Goal: Information Seeking & Learning: Understand process/instructions

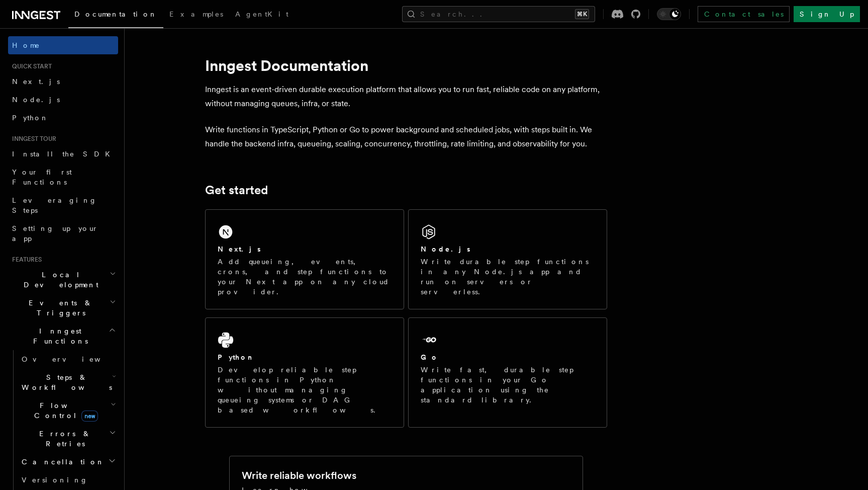
click at [39, 372] on span "Steps & Workflows" at bounding box center [65, 382] width 94 height 20
click at [53, 401] on span "Overview" at bounding box center [83, 405] width 104 height 8
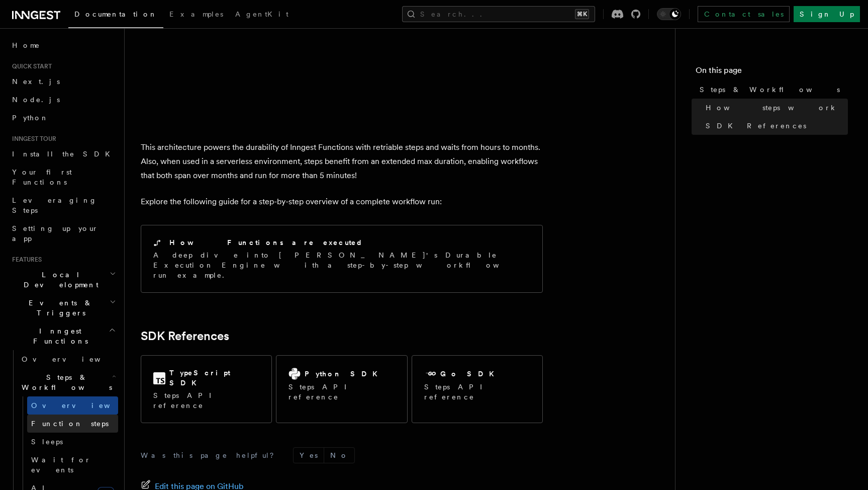
scroll to position [945, 0]
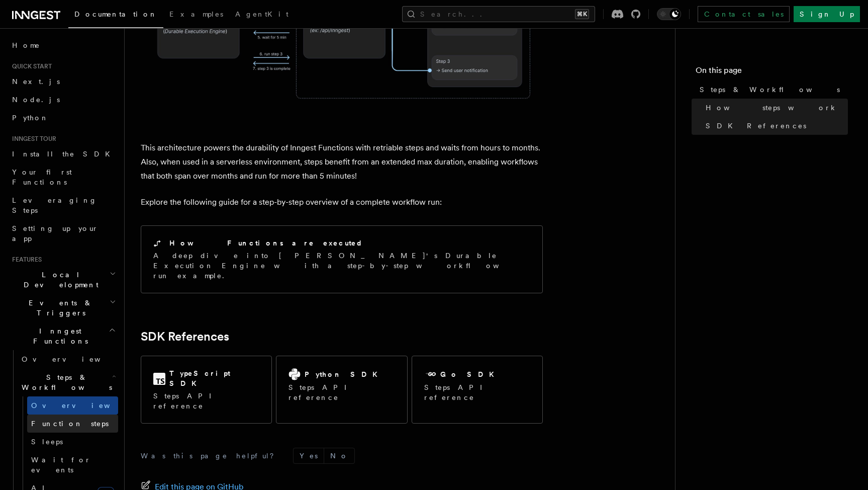
click at [73, 419] on span "Function steps" at bounding box center [69, 423] width 77 height 8
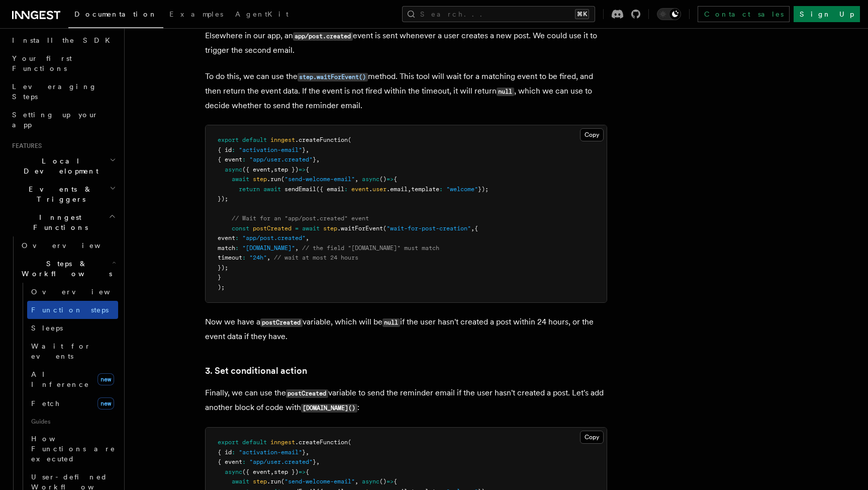
scroll to position [105, 0]
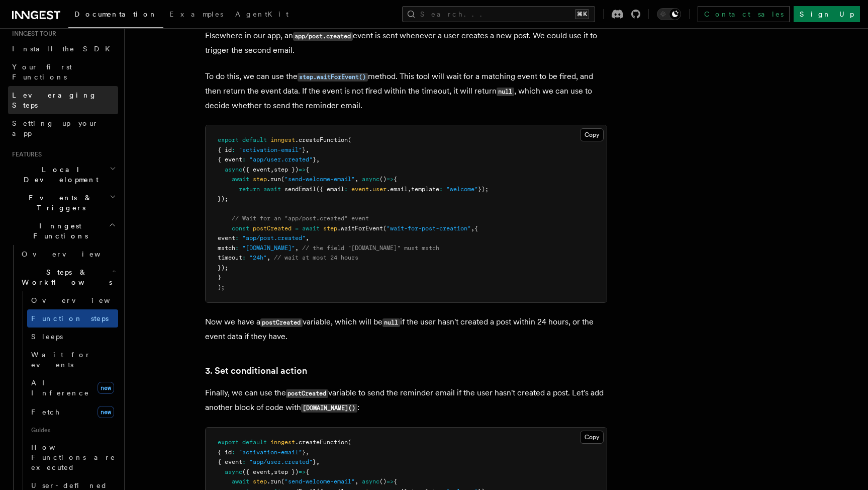
click at [41, 91] on span "Leveraging Steps" at bounding box center [54, 100] width 85 height 18
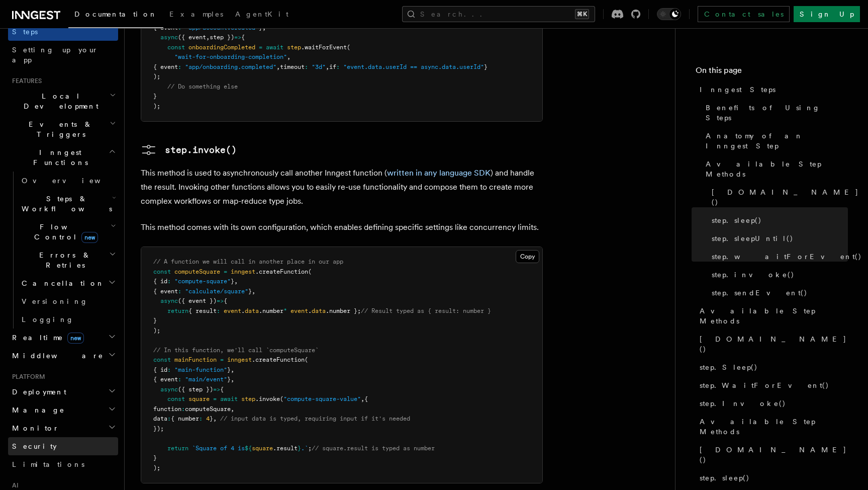
scroll to position [143, 0]
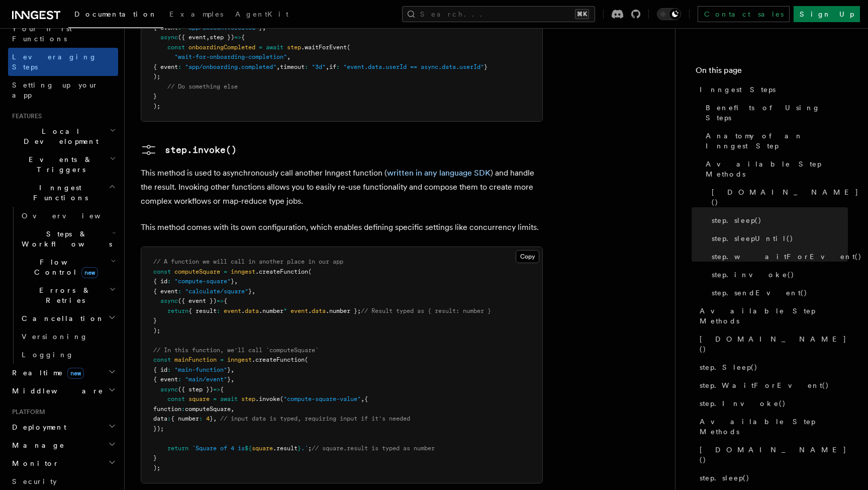
click at [50, 229] on span "Steps & Workflows" at bounding box center [65, 239] width 94 height 20
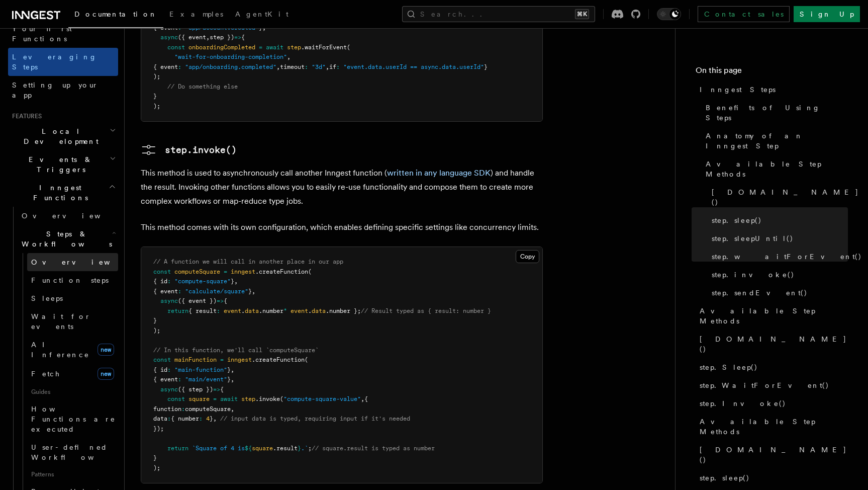
click at [51, 258] on span "Overview" at bounding box center [83, 262] width 104 height 8
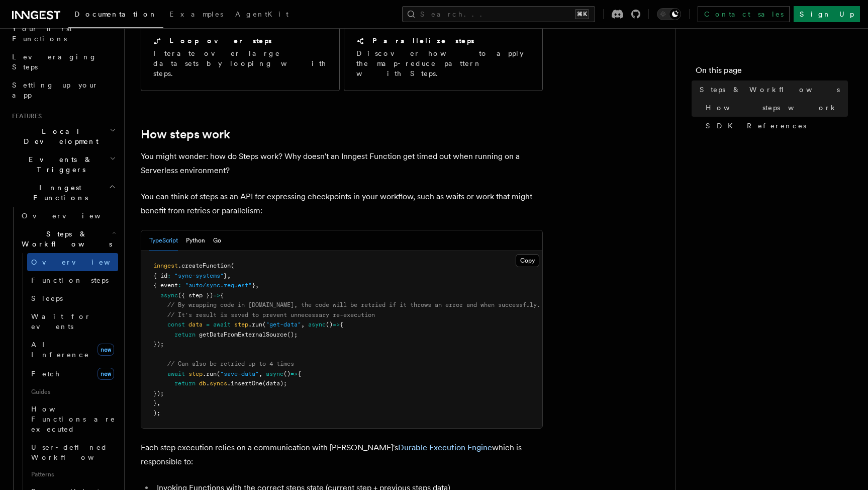
scroll to position [314, 0]
click at [536, 18] on button "Search... ⌘K" at bounding box center [498, 14] width 193 height 16
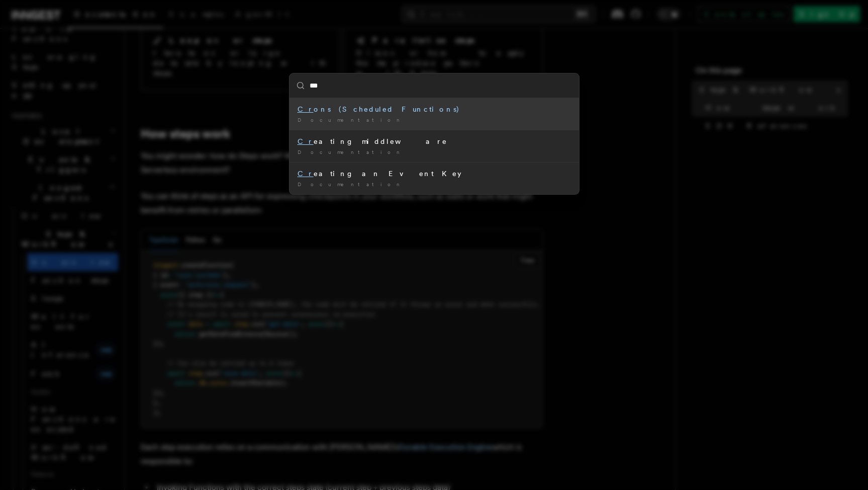
type input "****"
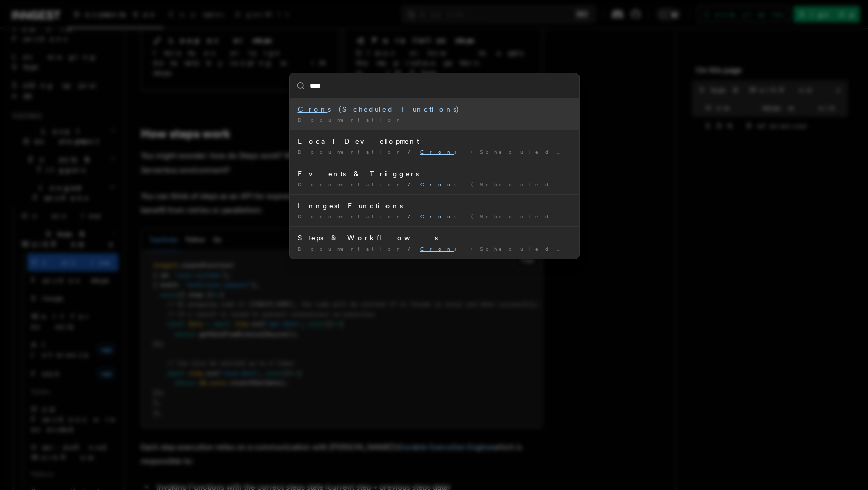
click at [404, 115] on li "Cron s (Scheduled Functions) Documentation /" at bounding box center [435, 114] width 290 height 32
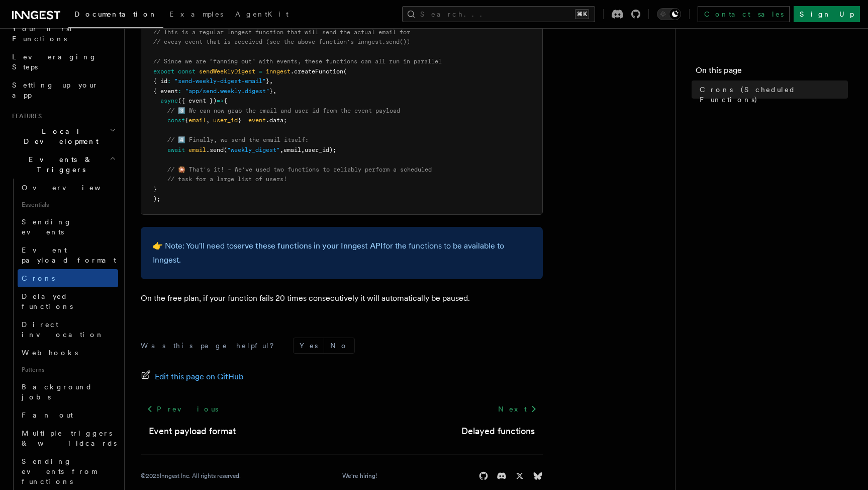
scroll to position [598, 0]
drag, startPoint x: 230, startPoint y: 282, endPoint x: 352, endPoint y: 282, distance: 121.6
click at [352, 292] on p "On the free plan, if your function fails 20 times consecutively it will automat…" at bounding box center [342, 299] width 402 height 14
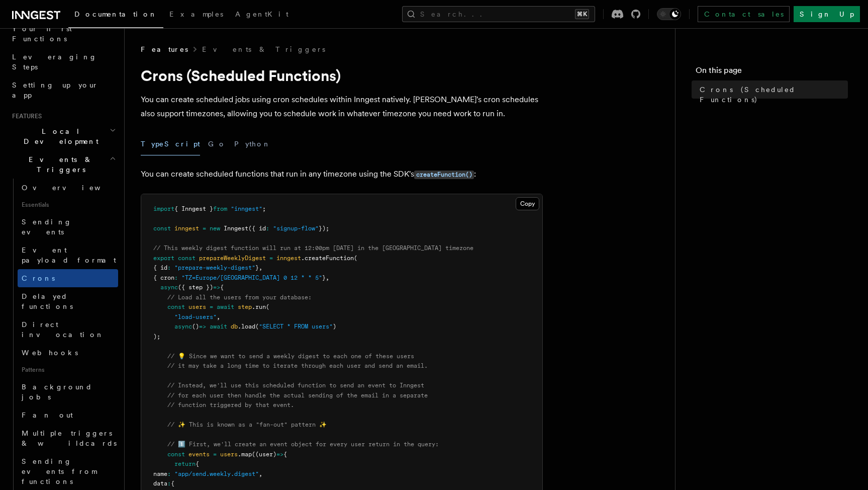
scroll to position [0, 0]
click at [234, 143] on button "Python" at bounding box center [252, 144] width 37 height 23
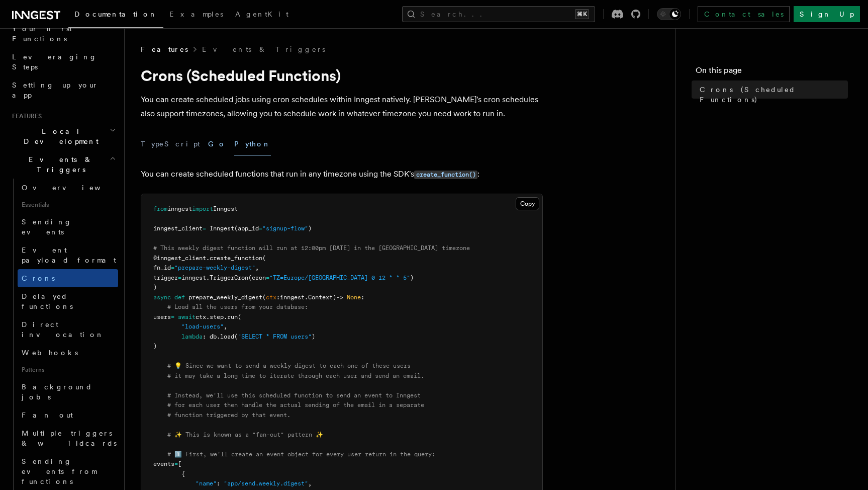
click at [208, 143] on button "Go" at bounding box center [217, 144] width 18 height 23
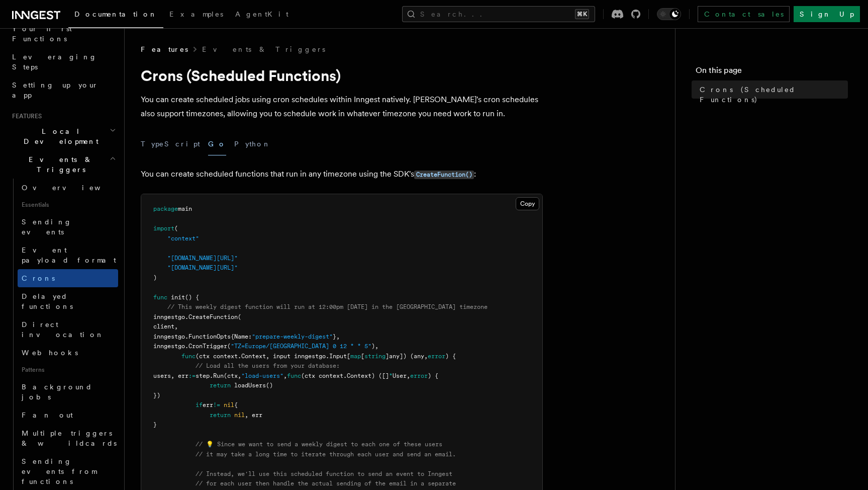
scroll to position [22, 0]
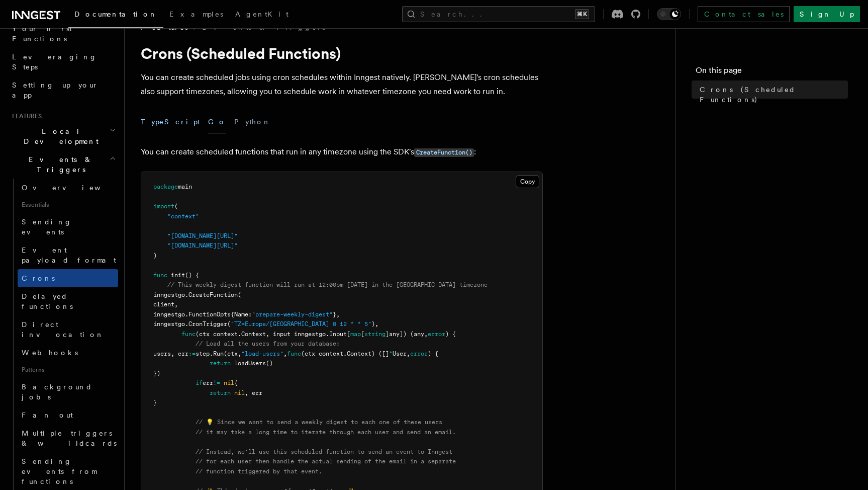
click at [157, 123] on button "TypeScript" at bounding box center [170, 122] width 59 height 23
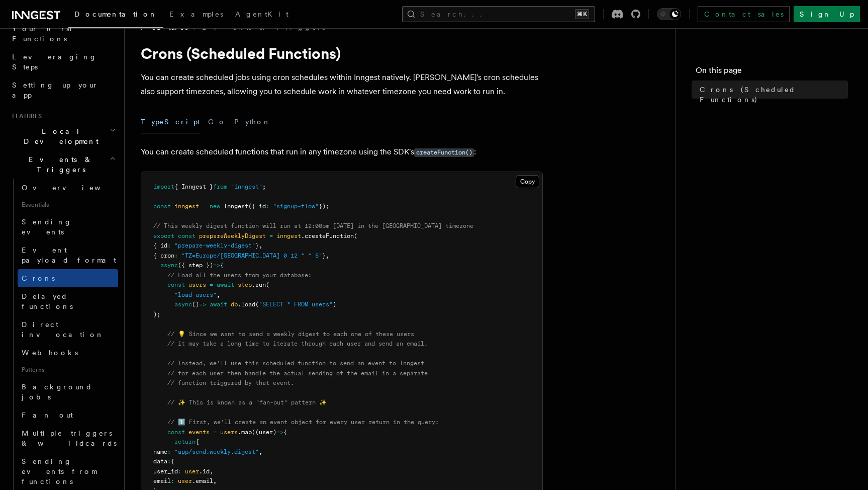
click at [529, 15] on button "Search... ⌘K" at bounding box center [498, 14] width 193 height 16
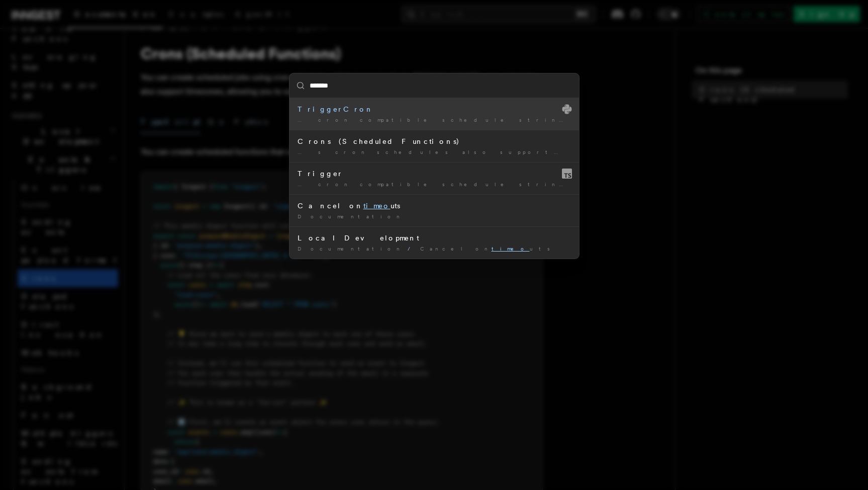
type input "********"
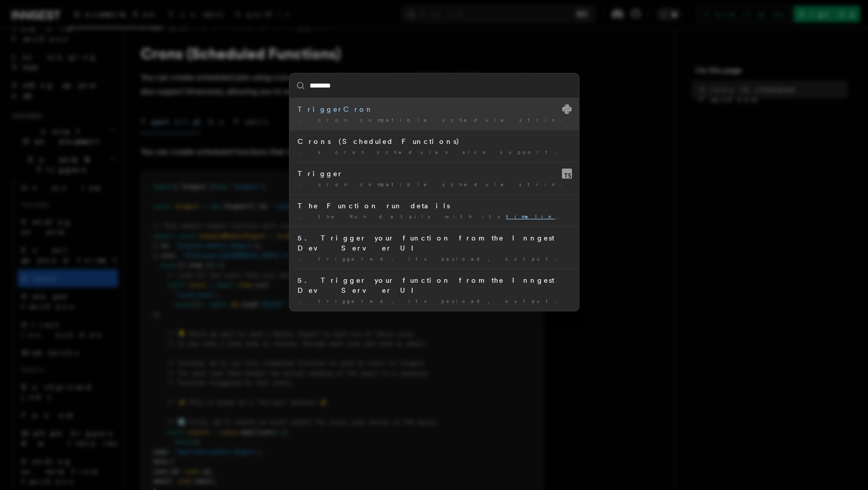
click at [314, 112] on div "TriggerCron" at bounding box center [434, 109] width 273 height 10
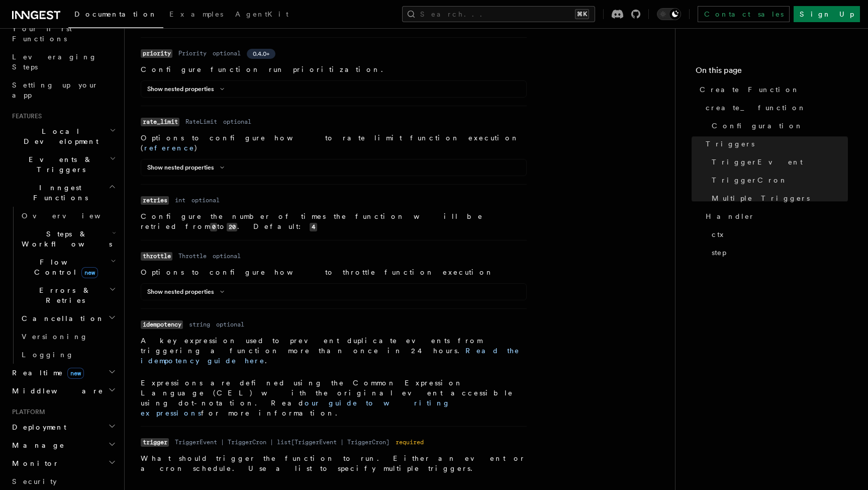
scroll to position [732, 0]
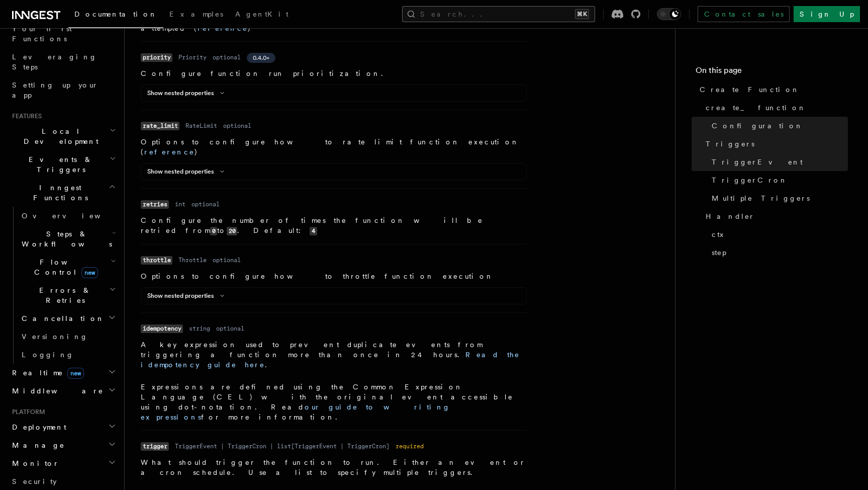
click at [552, 16] on button "Search... ⌘K" at bounding box center [498, 14] width 193 height 16
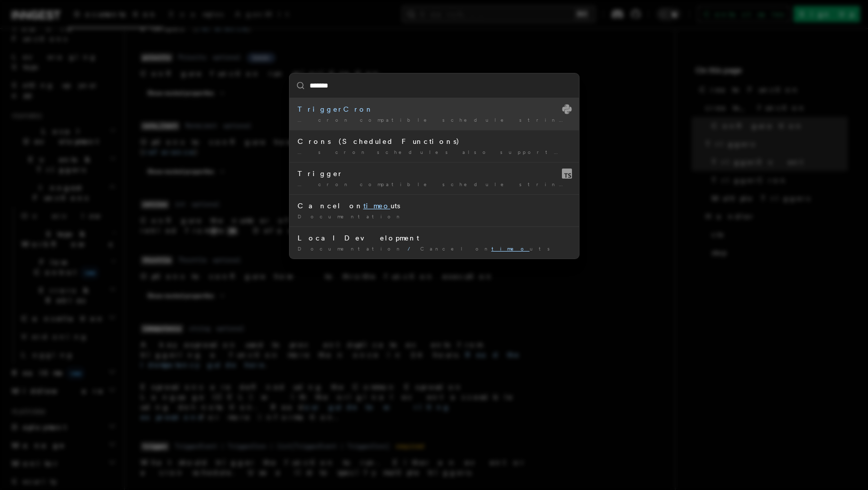
type input "********"
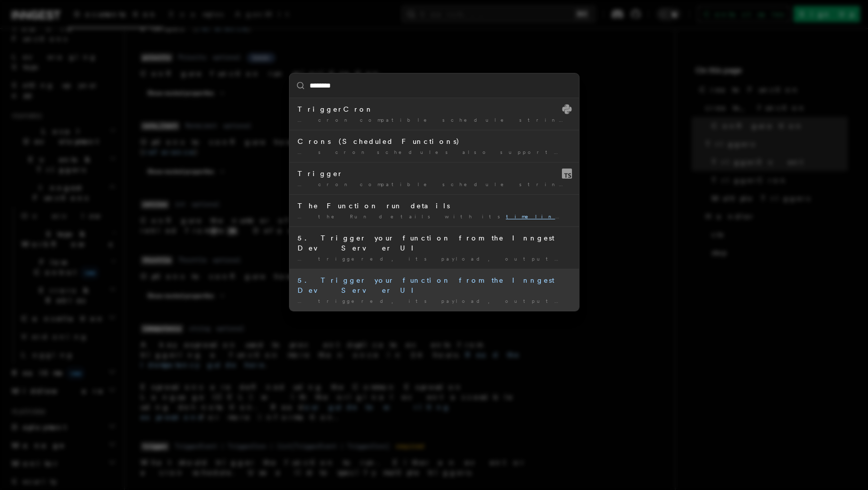
click at [438, 275] on div "5. Trigger your function from the Inngest Dev Server UI" at bounding box center [434, 285] width 273 height 20
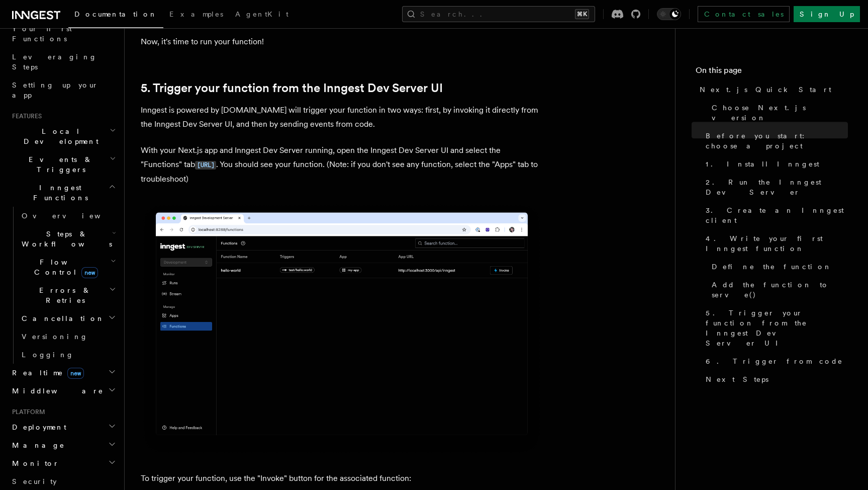
scroll to position [2331, 0]
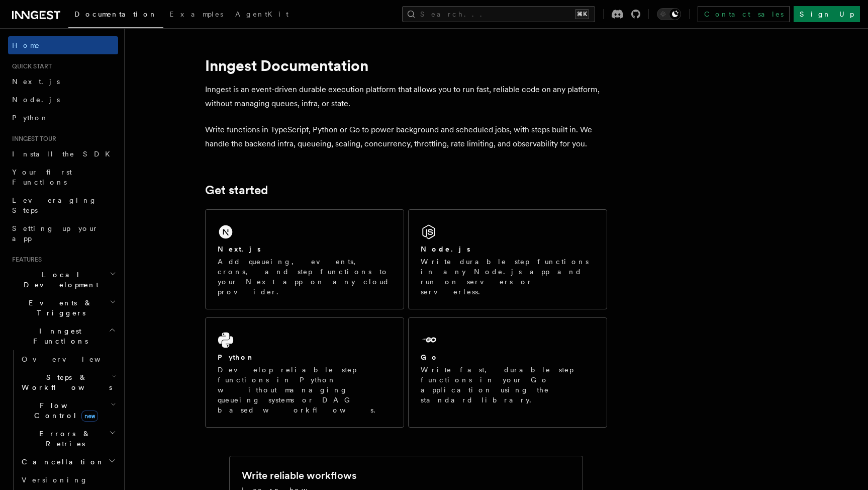
click at [105, 322] on h2 "Inngest Functions" at bounding box center [63, 336] width 110 height 28
click at [52, 404] on h2 "Deployment" at bounding box center [63, 413] width 110 height 18
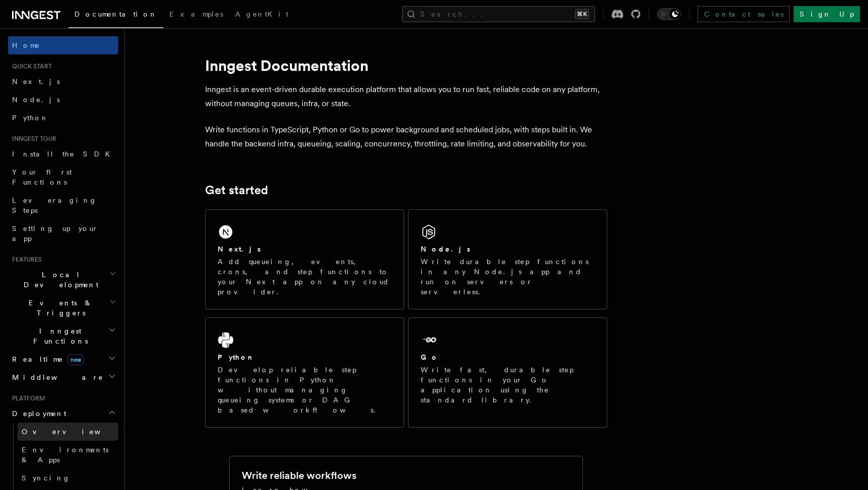
click at [47, 426] on span "Overview" at bounding box center [74, 431] width 104 height 10
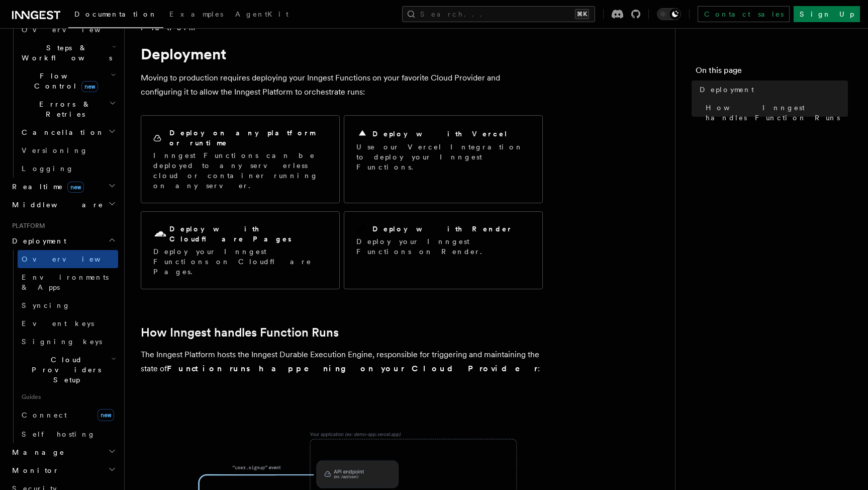
scroll to position [5, 0]
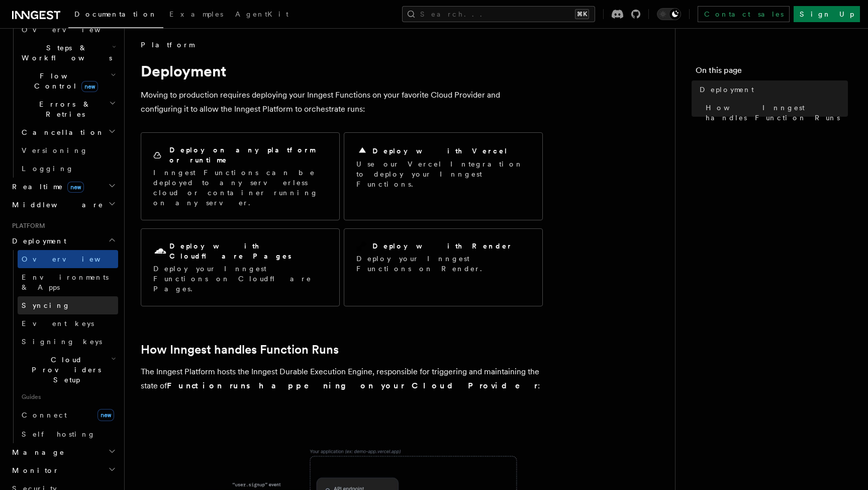
click at [64, 296] on link "Syncing" at bounding box center [68, 305] width 101 height 18
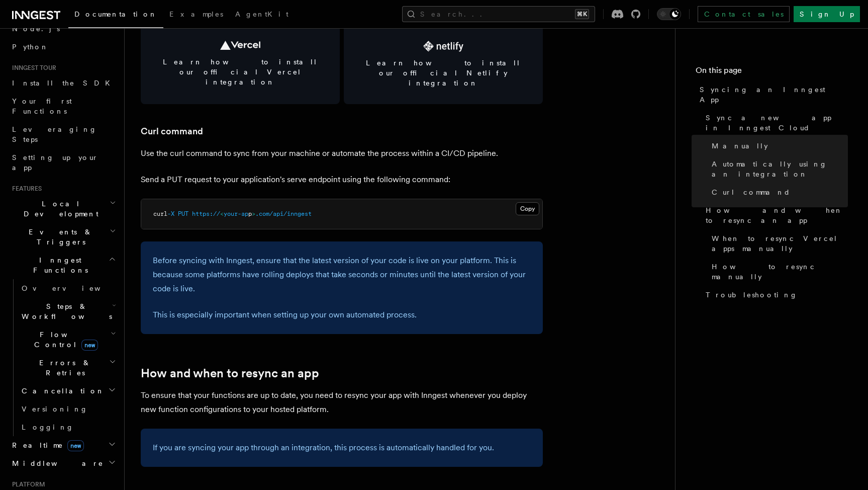
scroll to position [62, 0]
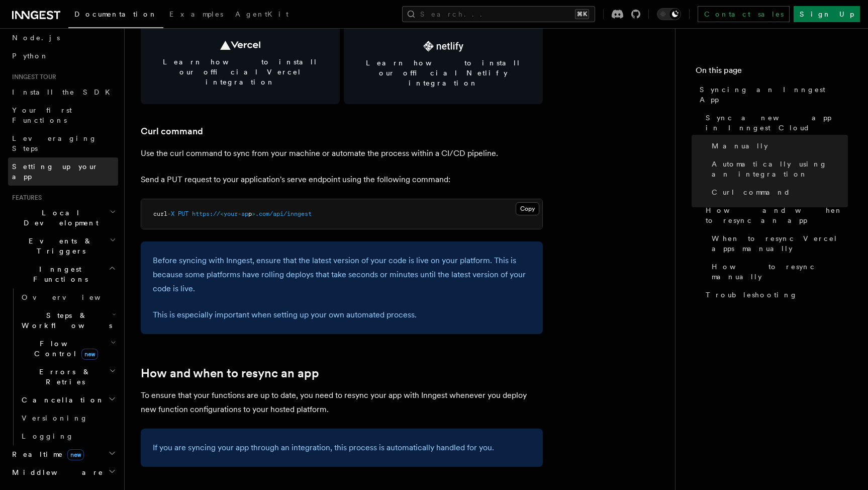
click at [62, 162] on span "Setting up your app" at bounding box center [55, 171] width 86 height 18
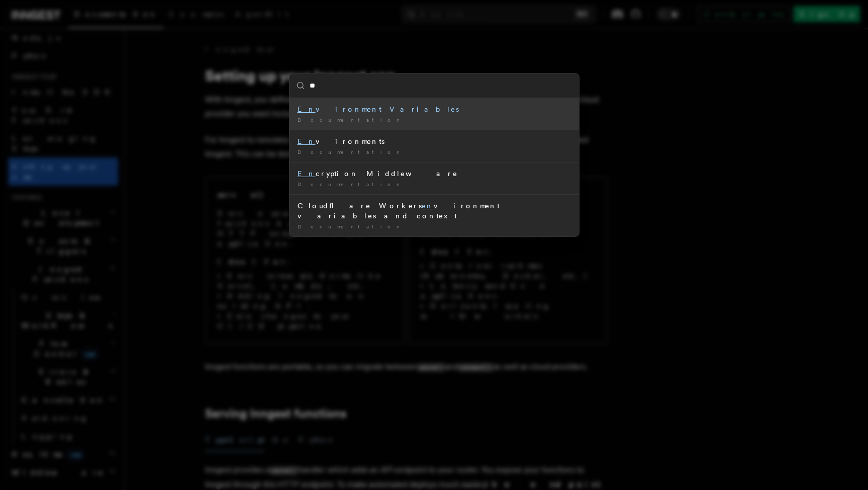
type input "***"
click at [336, 109] on div "Env ironment Variables" at bounding box center [434, 109] width 273 height 10
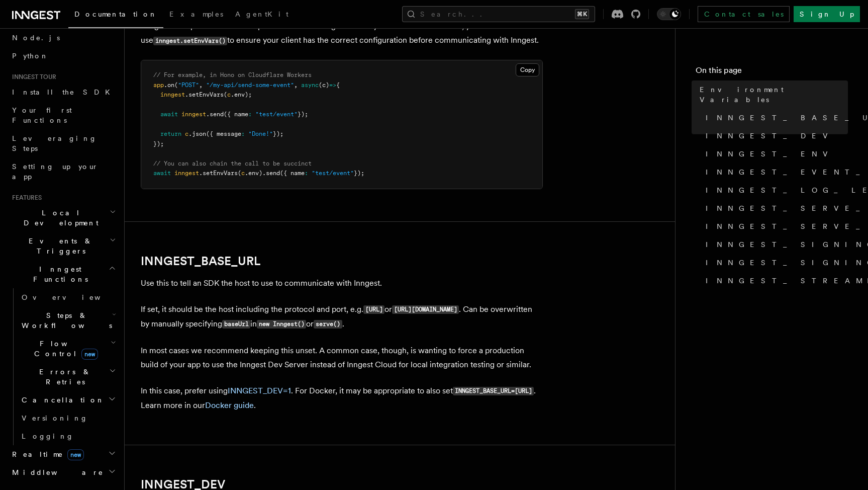
scroll to position [390, 0]
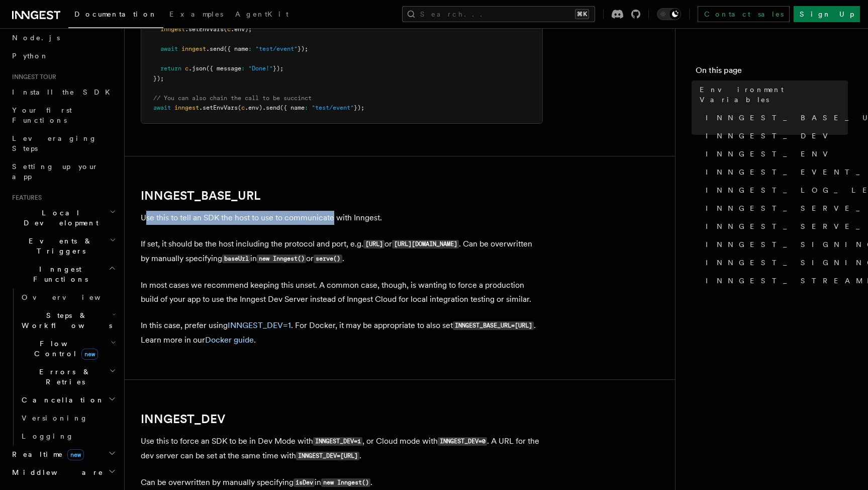
drag, startPoint x: 146, startPoint y: 214, endPoint x: 332, endPoint y: 215, distance: 186.0
click at [332, 215] on p "Use this to tell an SDK the host to use to communicate with Inngest." at bounding box center [342, 218] width 402 height 14
drag, startPoint x: 221, startPoint y: 214, endPoint x: 321, endPoint y: 212, distance: 100.5
click at [321, 212] on p "Use this to tell an SDK the host to use to communicate with Inngest." at bounding box center [342, 218] width 402 height 14
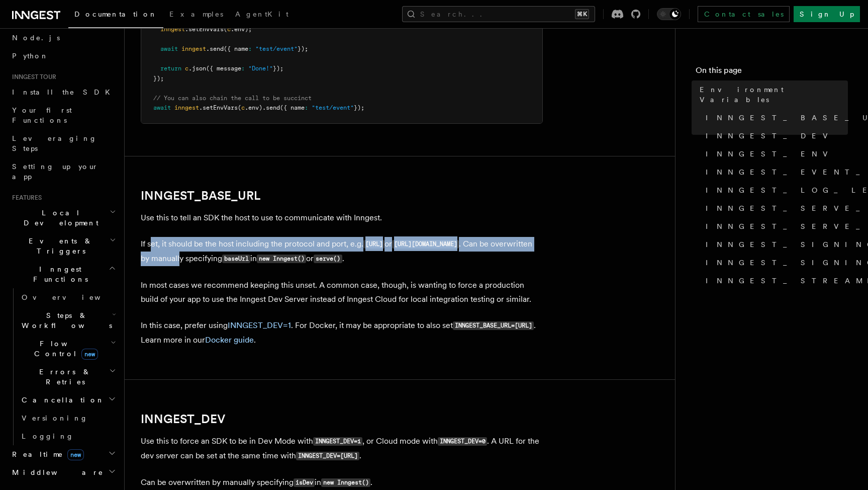
drag, startPoint x: 151, startPoint y: 238, endPoint x: 337, endPoint y: 252, distance: 186.0
click at [337, 252] on p "If set, it should be the host including the protocol and port, e.g. [URL] or [U…" at bounding box center [342, 251] width 402 height 29
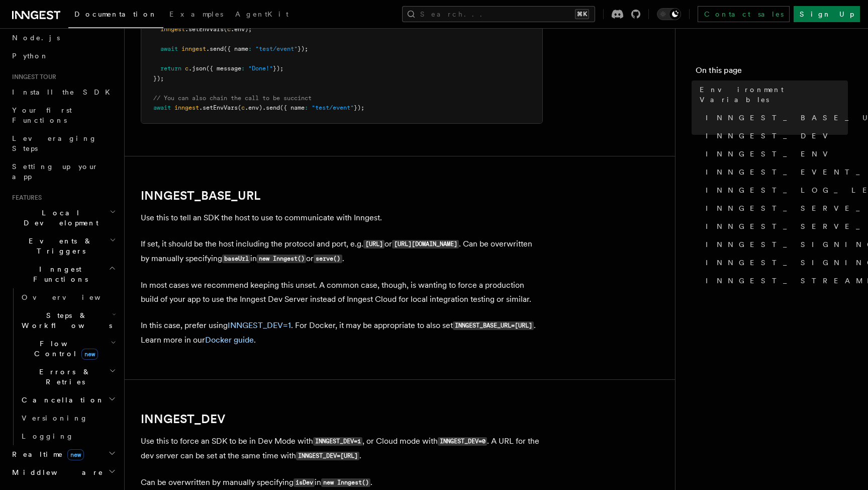
click at [351, 255] on p "If set, it should be the host including the protocol and port, e.g. [URL] or [U…" at bounding box center [342, 251] width 402 height 29
drag, startPoint x: 364, startPoint y: 254, endPoint x: 286, endPoint y: 245, distance: 78.4
click at [286, 245] on p "If set, it should be the host including the protocol and port, e.g. [URL] or [U…" at bounding box center [342, 251] width 402 height 29
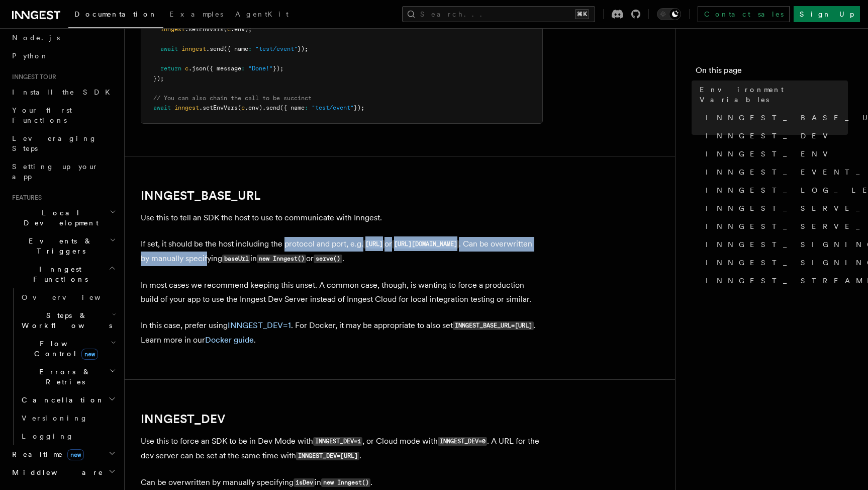
click at [286, 245] on p "If set, it should be the host including the protocol and port, e.g. [URL] or [U…" at bounding box center [342, 251] width 402 height 29
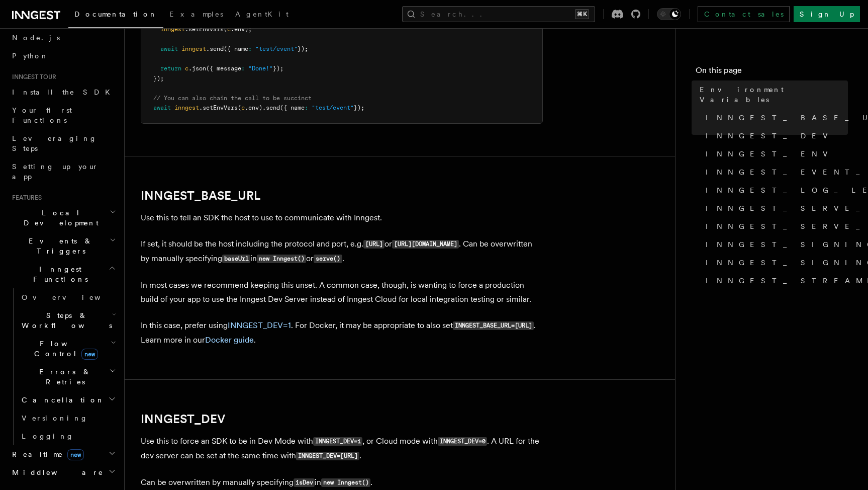
click at [277, 278] on p "In most cases we recommend keeping this unset. A common case, though, is wantin…" at bounding box center [342, 292] width 402 height 28
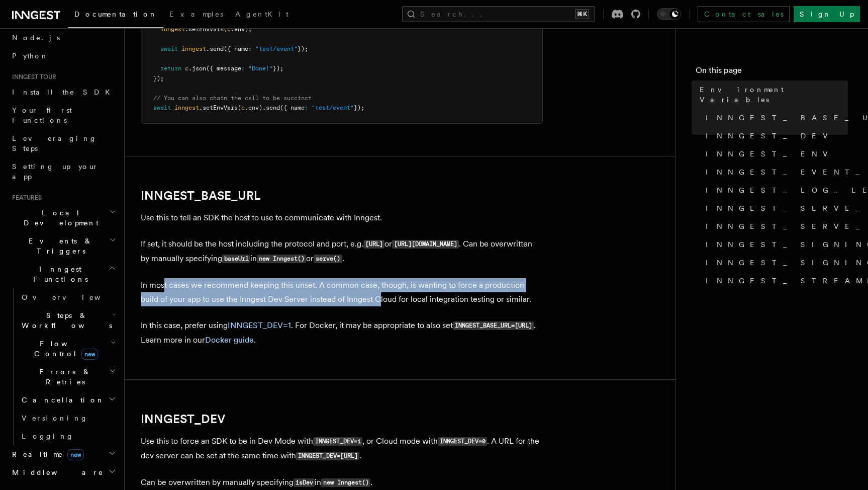
drag, startPoint x: 163, startPoint y: 282, endPoint x: 361, endPoint y: 292, distance: 197.8
click at [361, 292] on p "In most cases we recommend keeping this unset. A common case, though, is wantin…" at bounding box center [342, 292] width 402 height 28
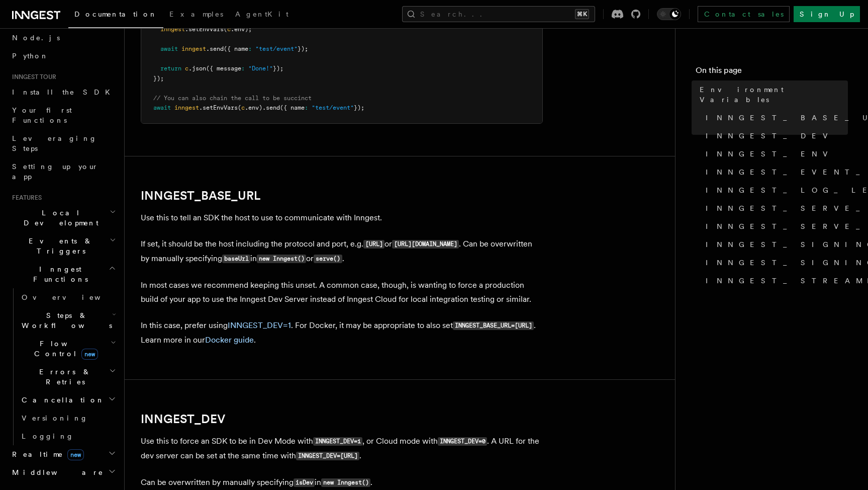
click at [384, 295] on p "In most cases we recommend keeping this unset. A common case, though, is wantin…" at bounding box center [342, 292] width 402 height 28
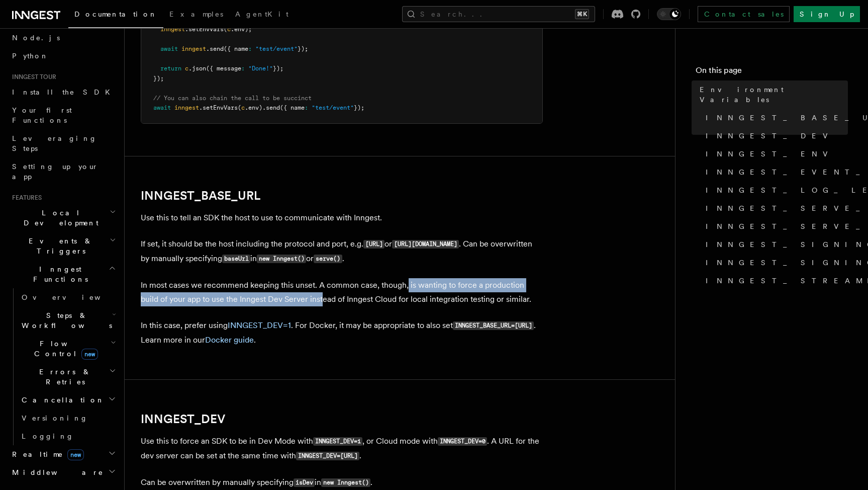
drag, startPoint x: 406, startPoint y: 279, endPoint x: 303, endPoint y: 298, distance: 104.6
click at [303, 298] on p "In most cases we recommend keeping this unset. A common case, though, is wantin…" at bounding box center [342, 292] width 402 height 28
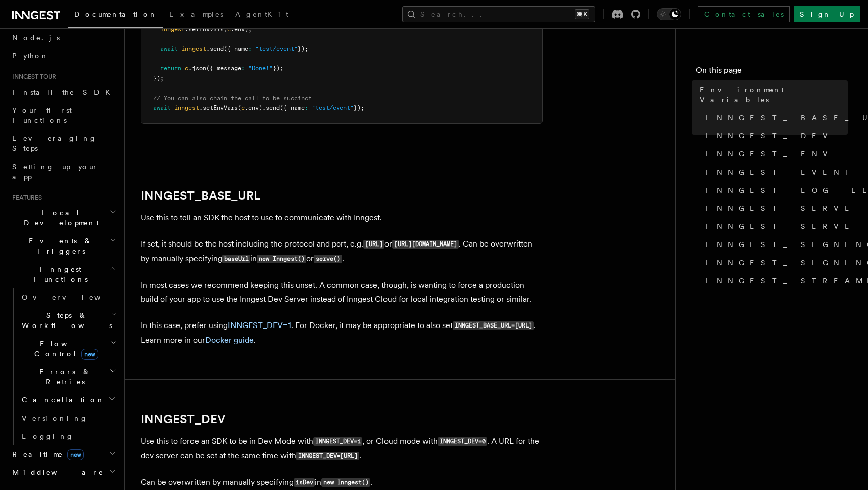
drag, startPoint x: 321, startPoint y: 320, endPoint x: 315, endPoint y: 341, distance: 22.0
click at [315, 341] on p "In this case, prefer using INNGEST_DEV=1 . For Docker, it may be appropriate to…" at bounding box center [342, 332] width 402 height 29
click at [453, 330] on code "INNGEST_BASE_URL=[URL]" at bounding box center [493, 325] width 81 height 9
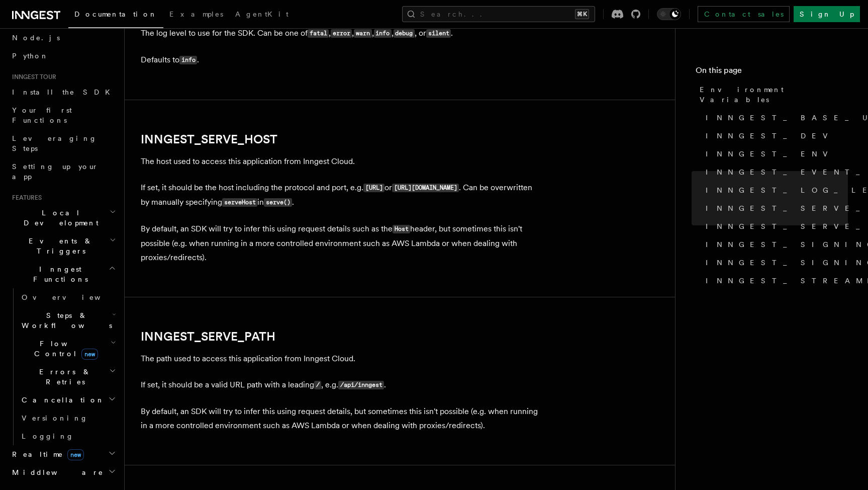
scroll to position [1322, 0]
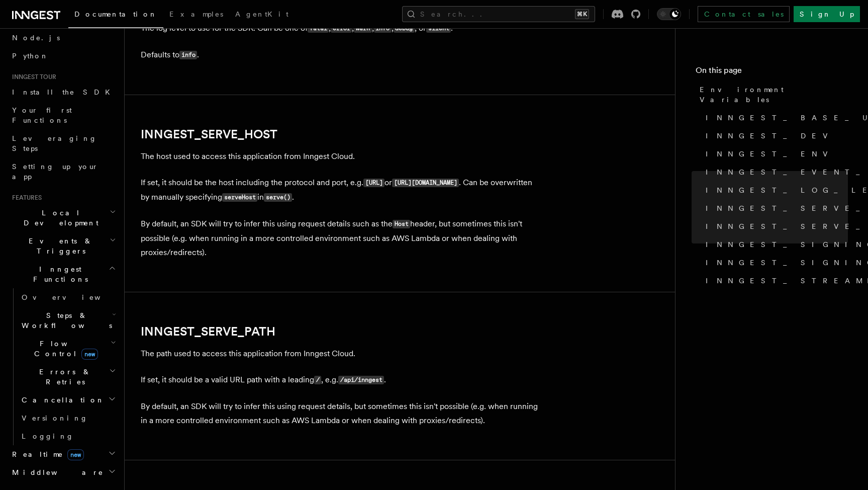
click at [411, 372] on p "If set, it should be a valid URL path with a leading / , e.g. /api/inngest ." at bounding box center [342, 379] width 402 height 15
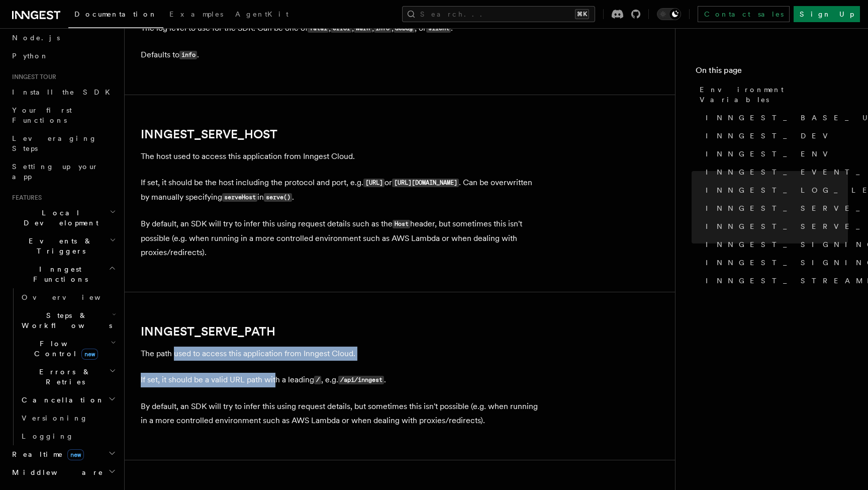
drag, startPoint x: 174, startPoint y: 351, endPoint x: 275, endPoint y: 375, distance: 104.4
click at [275, 375] on p "If set, it should be a valid URL path with a leading / , e.g. /api/inngest ." at bounding box center [342, 379] width 402 height 15
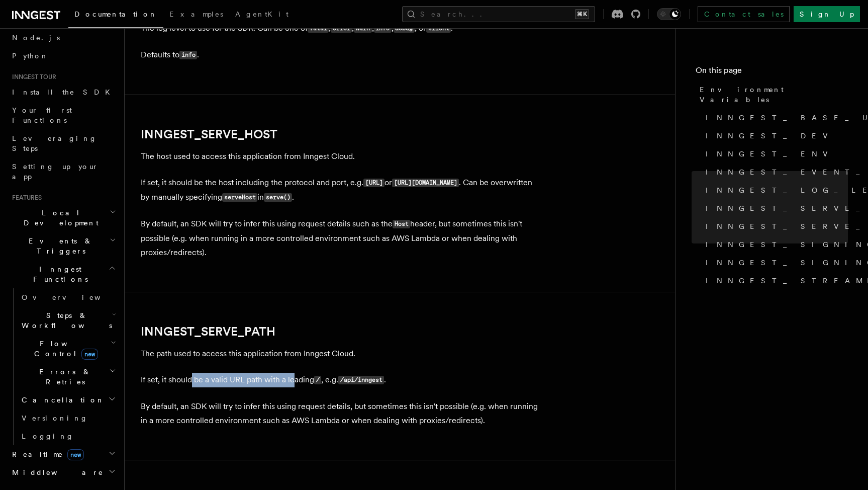
drag, startPoint x: 194, startPoint y: 376, endPoint x: 294, endPoint y: 376, distance: 100.0
click at [294, 376] on p "If set, it should be a valid URL path with a leading / , e.g. /api/inngest ." at bounding box center [342, 379] width 402 height 15
click at [407, 377] on p "If set, it should be a valid URL path with a leading / , e.g. /api/inngest ." at bounding box center [342, 379] width 402 height 15
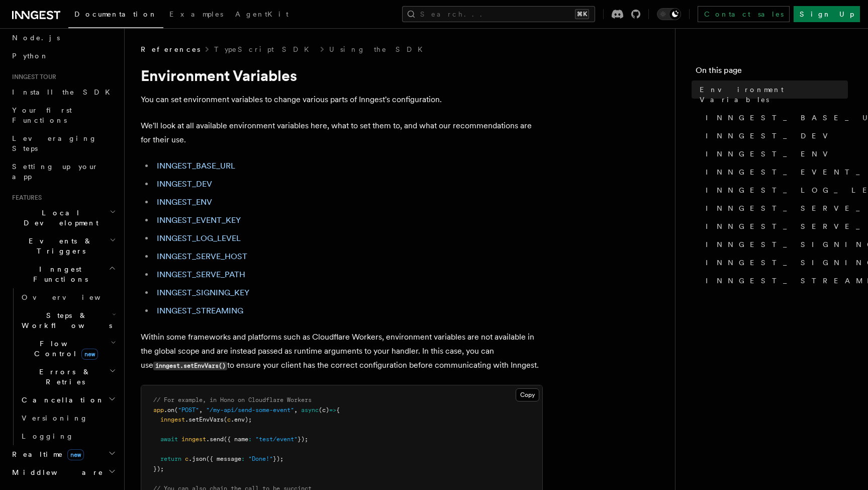
scroll to position [0, 0]
click at [56, 162] on span "Setting up your app" at bounding box center [55, 171] width 86 height 18
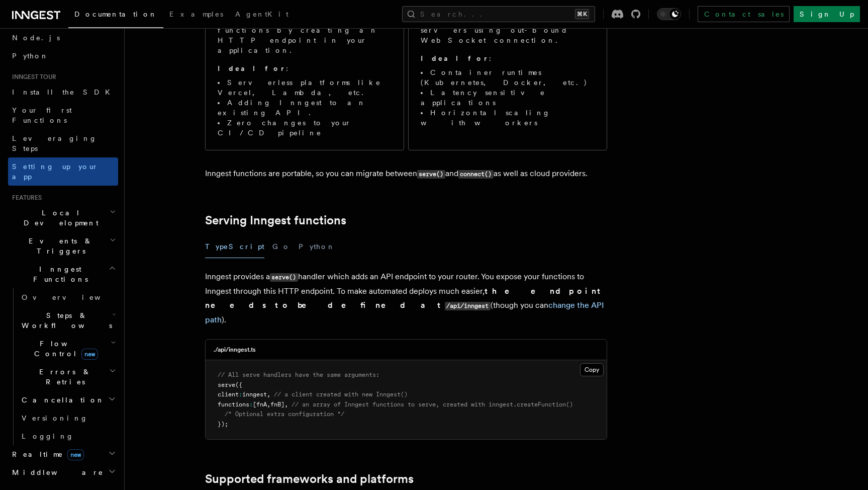
scroll to position [200, 0]
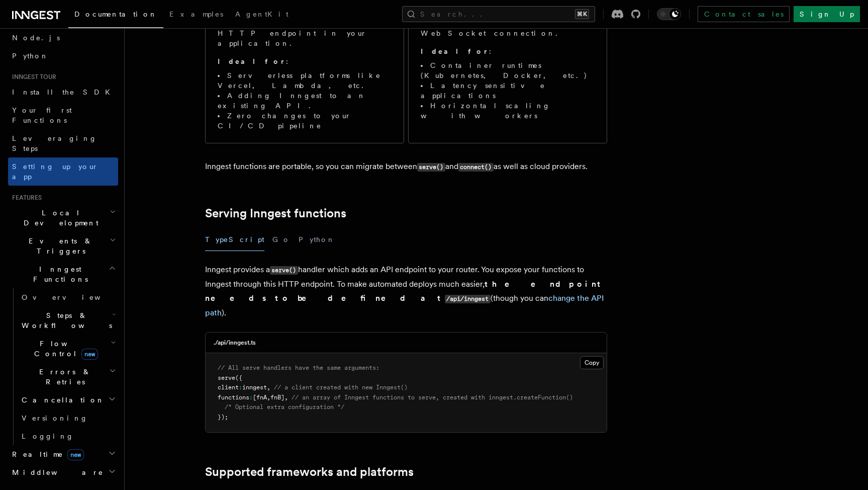
click at [62, 264] on span "Inngest Functions" at bounding box center [58, 274] width 101 height 20
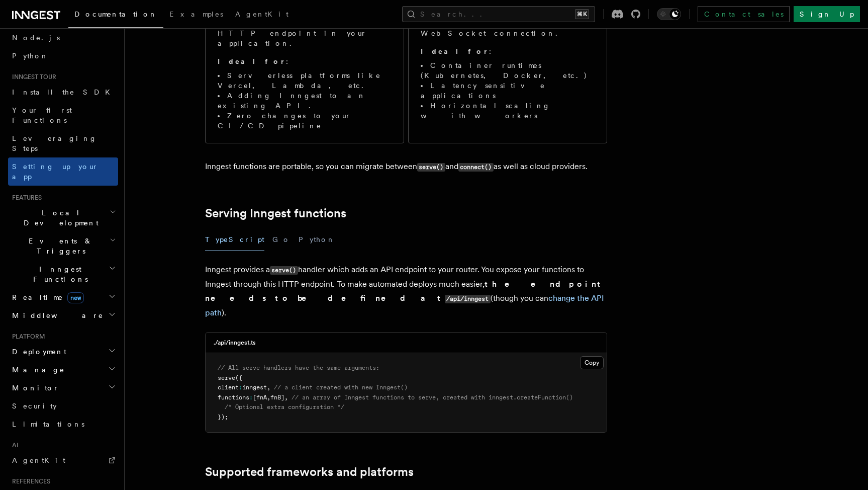
click at [45, 346] on span "Deployment" at bounding box center [37, 351] width 58 height 10
click at [49, 407] on link "Syncing" at bounding box center [68, 416] width 101 height 18
